Goal: Task Accomplishment & Management: Manage account settings

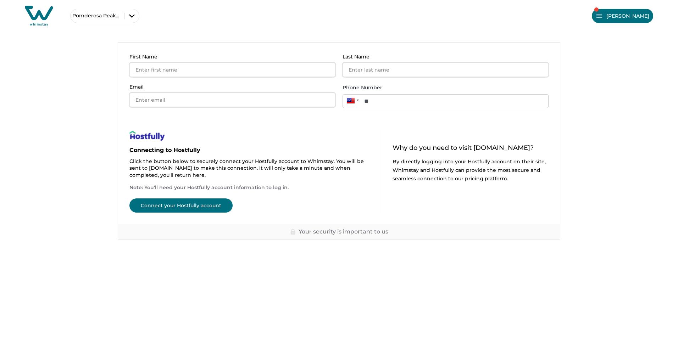
drag, startPoint x: 644, startPoint y: 0, endPoint x: 495, endPoint y: 27, distance: 152.1
click at [495, 27] on div "Pomderosa Peak LLC Pomderosa Peak LLC (e5487a6a-f234-4c9b-9c62-131f8bbaabaf) Cr…" at bounding box center [339, 16] width 678 height 32
click at [629, 21] on button "[PERSON_NAME]" at bounding box center [622, 16] width 61 height 14
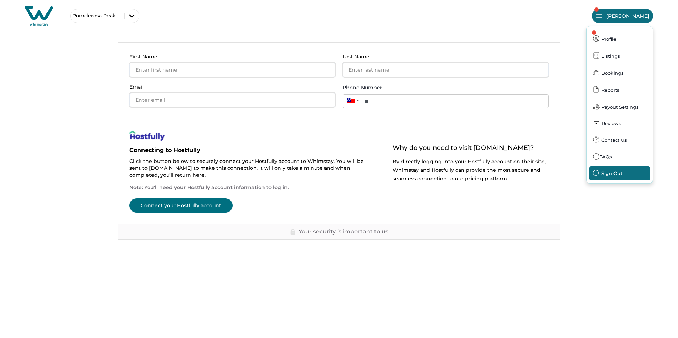
click at [609, 173] on button "Sign Out" at bounding box center [619, 173] width 61 height 14
